Goal: Obtain resource: Obtain resource

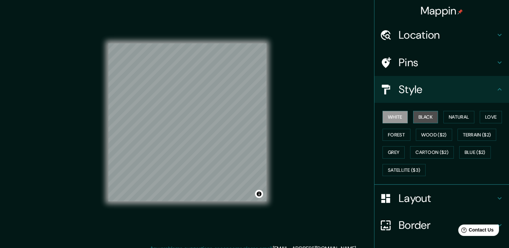
click at [419, 117] on button "Black" at bounding box center [425, 117] width 25 height 12
click at [388, 119] on button "White" at bounding box center [394, 117] width 25 height 12
click at [423, 116] on button "Black" at bounding box center [425, 117] width 25 height 12
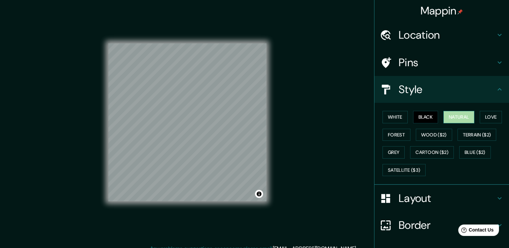
click at [446, 118] on button "Natural" at bounding box center [458, 117] width 31 height 12
click at [488, 122] on button "Love" at bounding box center [490, 117] width 22 height 12
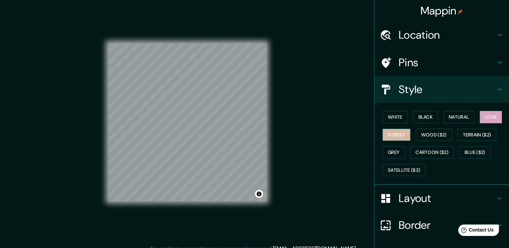
click at [395, 132] on button "Forest" at bounding box center [396, 135] width 28 height 12
click at [429, 134] on button "Wood ($2)" at bounding box center [434, 135] width 36 height 12
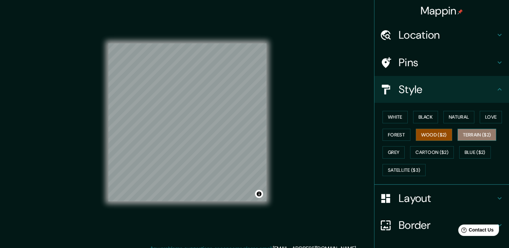
click at [467, 134] on button "Terrain ($2)" at bounding box center [476, 135] width 39 height 12
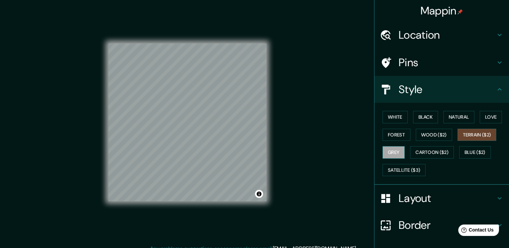
click at [387, 148] on button "Grey" at bounding box center [393, 152] width 22 height 12
click at [395, 148] on button "Grey" at bounding box center [393, 152] width 22 height 12
click at [414, 154] on button "Cartoon ($2)" at bounding box center [432, 152] width 44 height 12
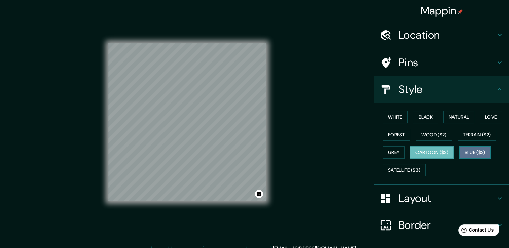
click at [473, 153] on button "Blue ($2)" at bounding box center [475, 152] width 32 height 12
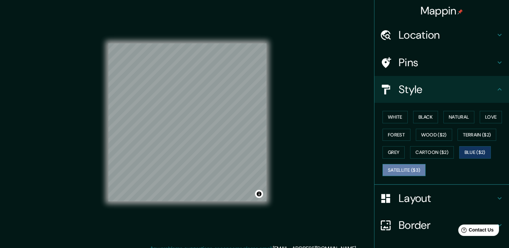
click at [392, 167] on button "Satellite ($3)" at bounding box center [403, 170] width 43 height 12
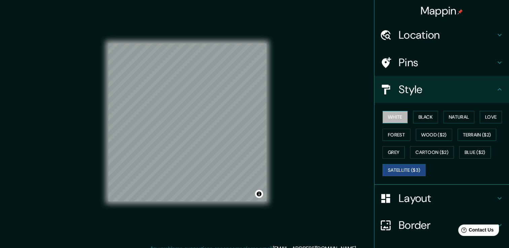
click at [389, 117] on button "White" at bounding box center [394, 117] width 25 height 12
click at [342, 172] on div "Mappin Location [GEOGRAPHIC_DATA][PERSON_NAME], [GEOGRAPHIC_DATA], [GEOGRAPHIC_…" at bounding box center [254, 128] width 509 height 256
click at [417, 201] on h4 "Layout" at bounding box center [446, 198] width 97 height 13
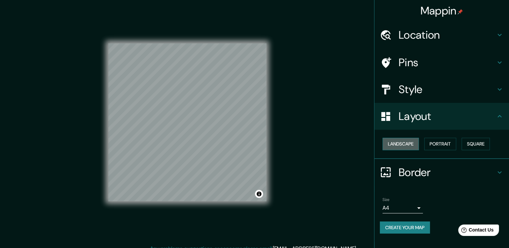
click at [406, 145] on button "Landscape" at bounding box center [400, 144] width 36 height 12
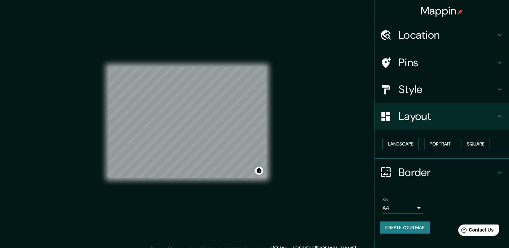
click at [406, 145] on button "Landscape" at bounding box center [400, 144] width 36 height 12
click at [441, 144] on button "Portrait" at bounding box center [440, 144] width 32 height 12
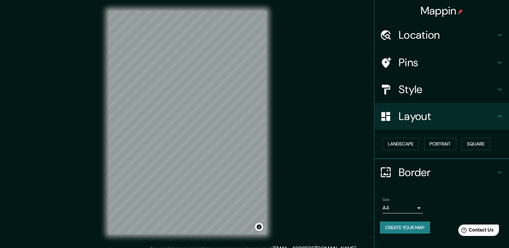
click at [472, 166] on h4 "Border" at bounding box center [446, 172] width 97 height 13
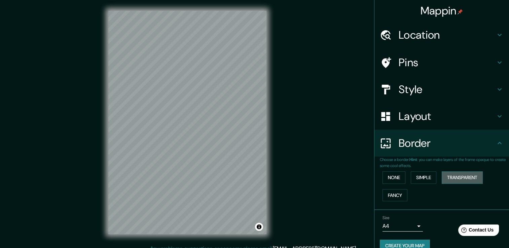
click at [465, 175] on button "Transparent" at bounding box center [461, 177] width 41 height 12
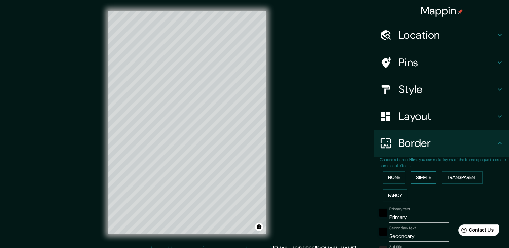
click at [413, 180] on button "Simple" at bounding box center [424, 177] width 26 height 12
click at [391, 177] on button "None" at bounding box center [393, 177] width 23 height 12
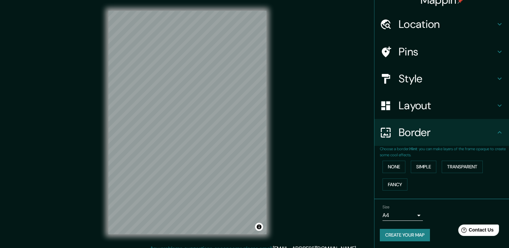
scroll to position [11, 0]
click at [402, 215] on body "Mappin Location [GEOGRAPHIC_DATA][PERSON_NAME], [GEOGRAPHIC_DATA], [GEOGRAPHIC_…" at bounding box center [254, 124] width 509 height 248
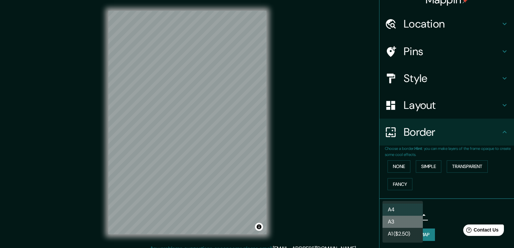
click at [399, 222] on li "A3" at bounding box center [402, 222] width 40 height 12
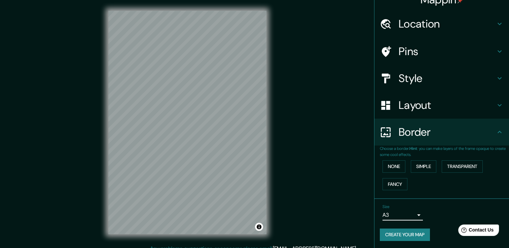
click at [407, 231] on button "Create your map" at bounding box center [405, 235] width 50 height 12
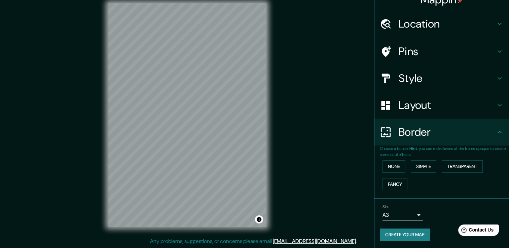
click at [395, 229] on button "Create your map" at bounding box center [405, 235] width 50 height 12
drag, startPoint x: 513, startPoint y: 5, endPoint x: 319, endPoint y: 210, distance: 282.8
click at [318, 212] on div "Mappin Location [GEOGRAPHIC_DATA][PERSON_NAME], [GEOGRAPHIC_DATA], [GEOGRAPHIC_…" at bounding box center [254, 121] width 509 height 256
click at [260, 219] on button "Toggle attribution" at bounding box center [259, 220] width 8 height 8
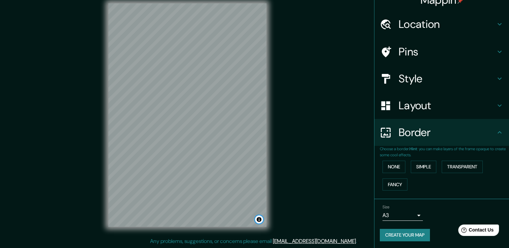
scroll to position [11, 0]
click at [398, 229] on button "Create your map" at bounding box center [405, 235] width 50 height 12
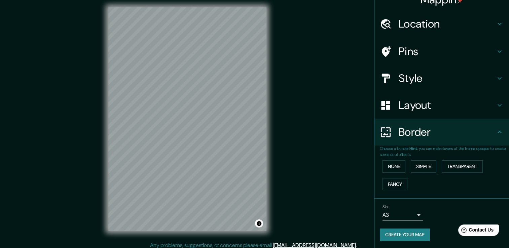
scroll to position [7, 0]
